Goal: Information Seeking & Learning: Learn about a topic

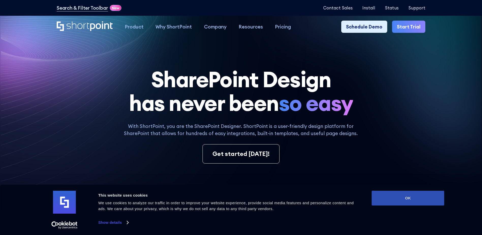
click at [392, 199] on button "OK" at bounding box center [408, 198] width 73 height 15
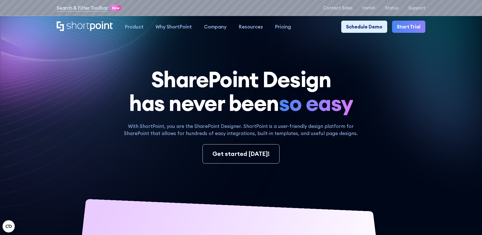
click at [428, 104] on icon at bounding box center [379, 64] width 198 height 177
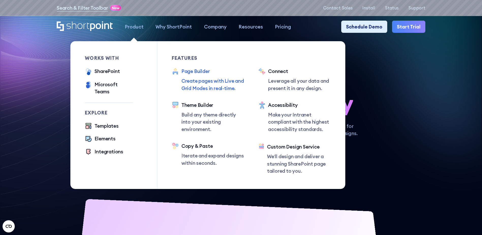
click at [194, 87] on p "Create pages with Live and Grid Modes in real-time." at bounding box center [212, 84] width 63 height 14
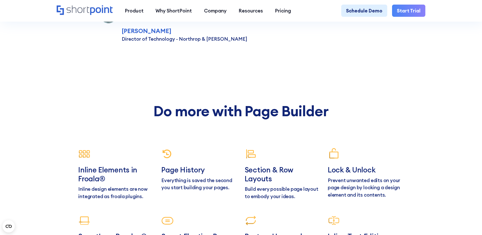
scroll to position [2414, 0]
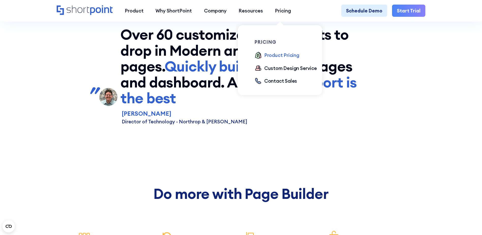
click at [277, 55] on div "Product Pricing" at bounding box center [281, 55] width 35 height 7
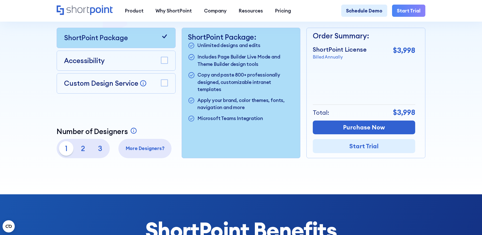
scroll to position [203, 0]
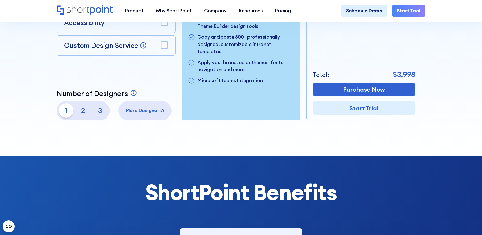
click at [82, 111] on p "2" at bounding box center [83, 110] width 14 height 14
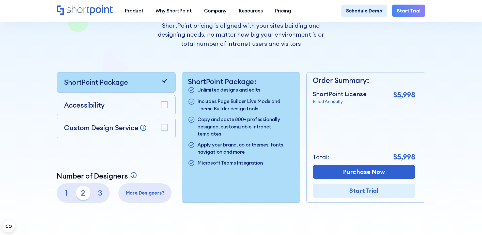
scroll to position [152, 0]
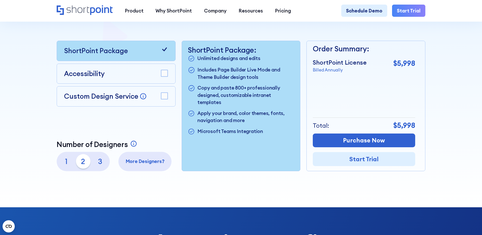
click at [97, 164] on p "3" at bounding box center [100, 161] width 14 height 14
click at [168, 99] on div "Custom Design Service Bring your dream design to life with our Custom Design Se…" at bounding box center [116, 96] width 119 height 20
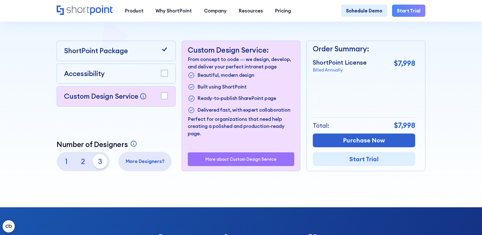
click at [165, 98] on rect at bounding box center [164, 96] width 7 height 7
click at [163, 51] on icon at bounding box center [164, 50] width 5 height 4
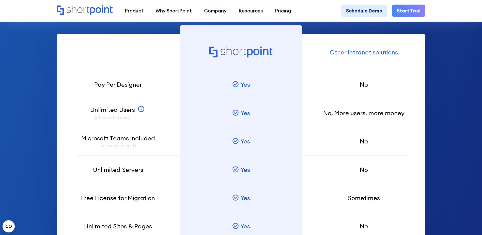
scroll to position [407, 0]
